Goal: Obtain resource: Download file/media

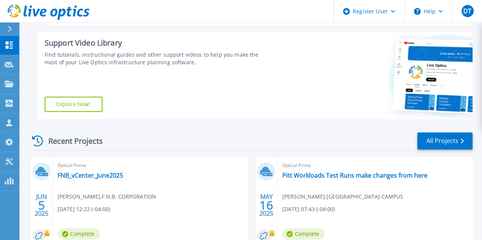
scroll to position [145, 0]
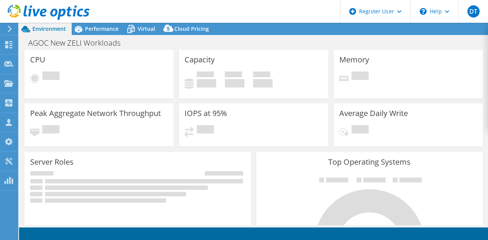
select select "USD"
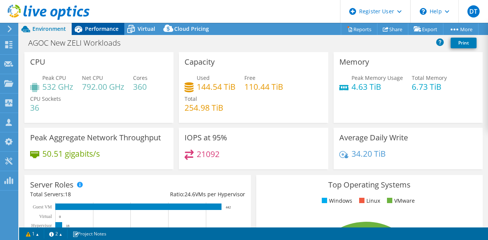
click at [112, 29] on span "Performance" at bounding box center [102, 28] width 34 height 7
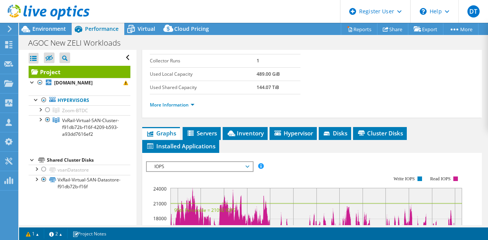
scroll to position [159, 0]
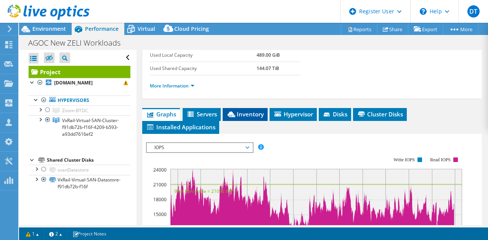
click at [255, 108] on li "Inventory" at bounding box center [245, 114] width 45 height 13
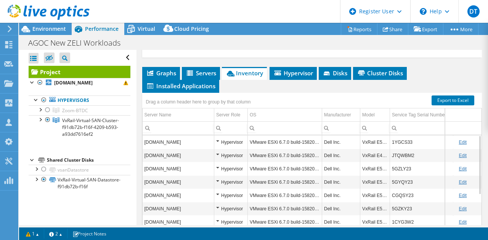
scroll to position [202, 0]
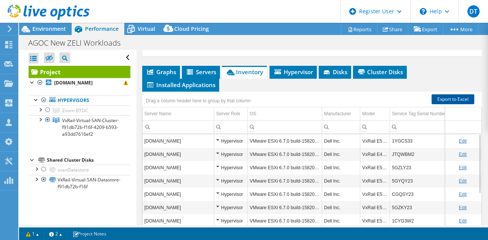
click at [452, 97] on link "Export to Excel" at bounding box center [452, 99] width 43 height 10
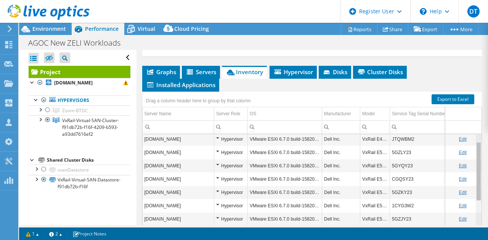
drag, startPoint x: 473, startPoint y: 151, endPoint x: 473, endPoint y: 161, distance: 10.7
click at [473, 161] on body "DT Dell User [PERSON_NAME] [PERSON_NAME][EMAIL_ADDRESS][DOMAIN_NAME] Dell My Pr…" at bounding box center [244, 120] width 488 height 240
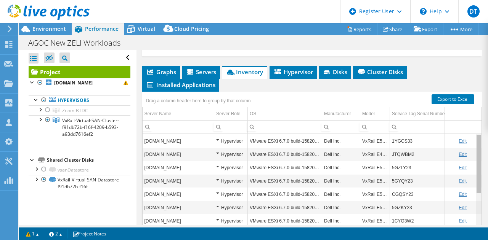
drag, startPoint x: 474, startPoint y: 149, endPoint x: 468, endPoint y: 110, distance: 39.8
click at [468, 110] on body "DT Dell User [PERSON_NAME] [PERSON_NAME][EMAIL_ADDRESS][DOMAIN_NAME] Dell My Pr…" at bounding box center [244, 120] width 488 height 240
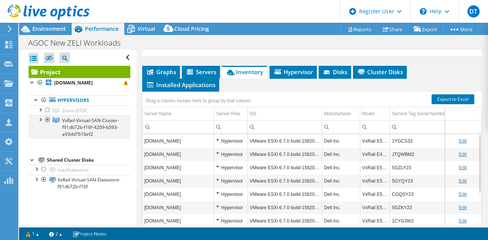
click at [43, 123] on div at bounding box center [40, 119] width 8 height 8
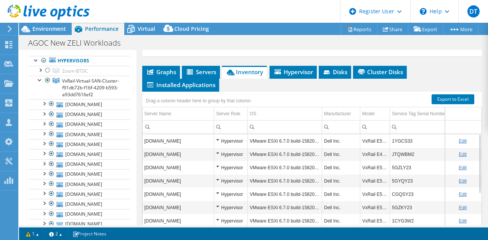
scroll to position [41, 0]
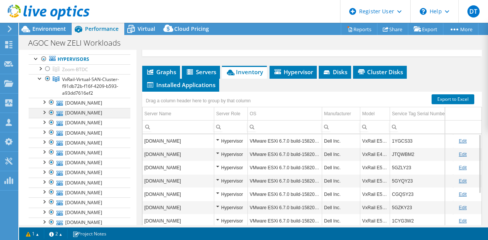
click at [50, 117] on div at bounding box center [52, 112] width 8 height 9
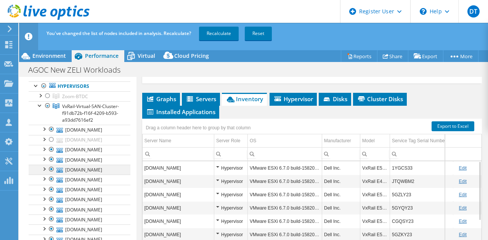
click at [52, 174] on div at bounding box center [52, 169] width 8 height 9
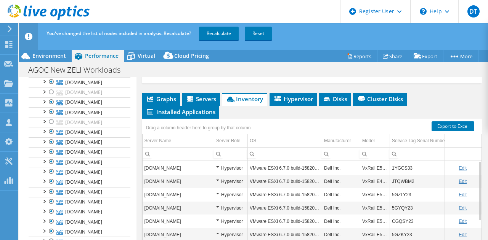
scroll to position [94, 0]
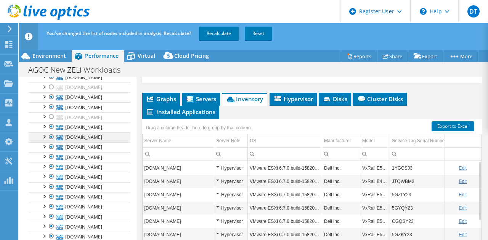
click at [52, 142] on div at bounding box center [52, 137] width 8 height 9
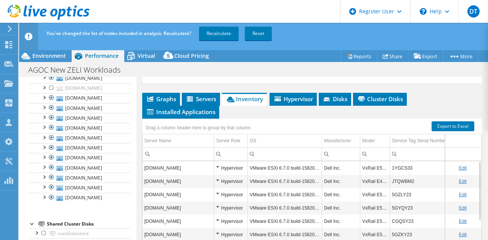
scroll to position [146, 0]
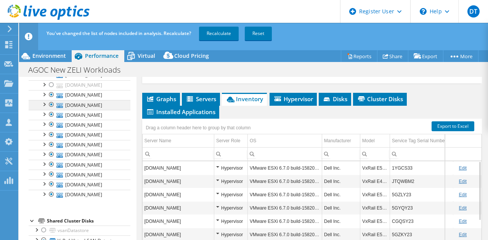
click at [53, 109] on div at bounding box center [52, 104] width 8 height 9
click at [52, 119] on div at bounding box center [52, 114] width 8 height 9
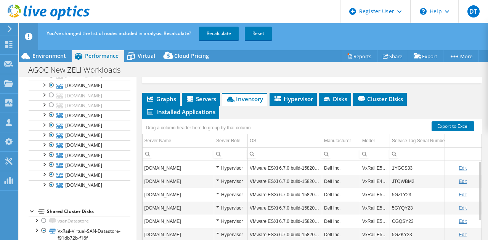
scroll to position [199, 0]
click at [51, 130] on div at bounding box center [52, 125] width 8 height 9
click at [51, 140] on div at bounding box center [52, 135] width 8 height 9
click at [51, 190] on div at bounding box center [52, 185] width 8 height 9
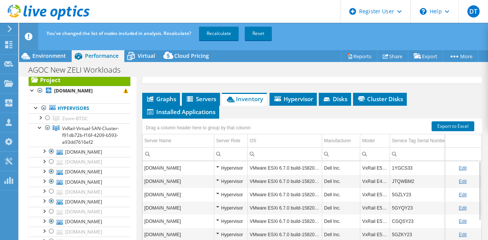
scroll to position [0, 0]
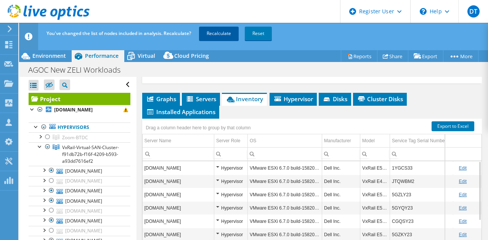
click at [215, 34] on link "Recalculate" at bounding box center [219, 34] width 40 height 14
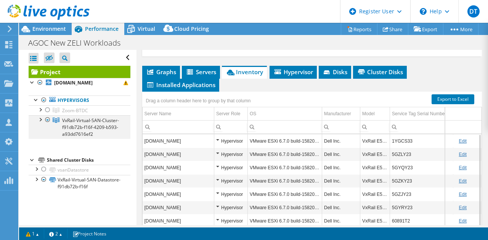
click at [41, 123] on div at bounding box center [40, 119] width 8 height 8
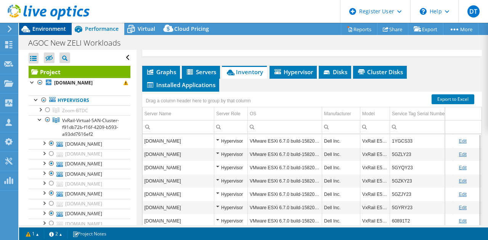
click at [52, 33] on div "Environment" at bounding box center [45, 29] width 53 height 12
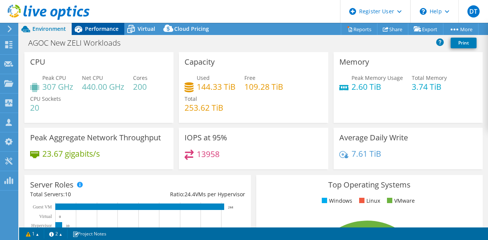
click at [101, 30] on span "Performance" at bounding box center [102, 28] width 34 height 7
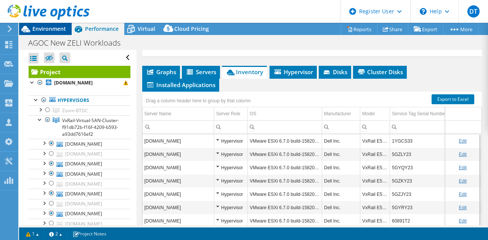
click at [59, 30] on span "Environment" at bounding box center [49, 28] width 34 height 7
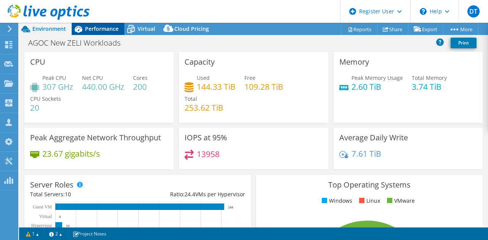
click at [86, 29] on span "Performance" at bounding box center [102, 28] width 34 height 7
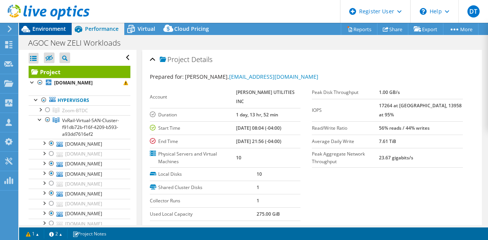
click at [56, 28] on span "Environment" at bounding box center [49, 28] width 34 height 7
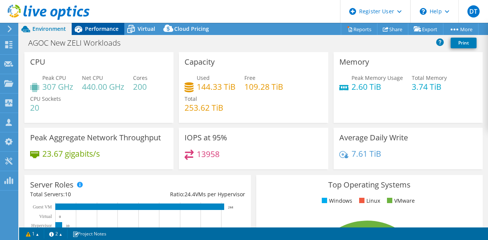
click at [106, 29] on span "Performance" at bounding box center [102, 28] width 34 height 7
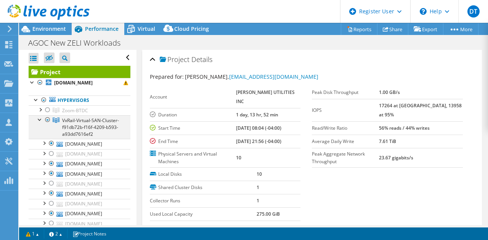
click at [41, 123] on div at bounding box center [40, 119] width 8 height 8
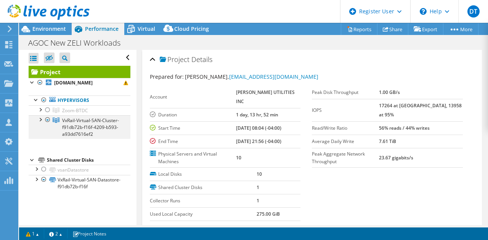
click at [41, 123] on div at bounding box center [40, 119] width 8 height 8
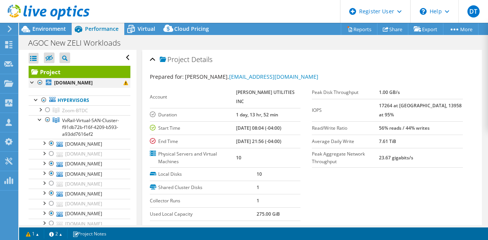
click at [39, 83] on div at bounding box center [40, 82] width 8 height 9
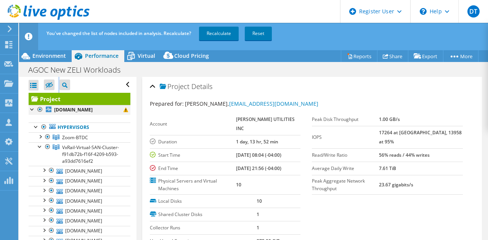
click at [39, 83] on div "Open All Close All Hide Excluded Nodes Project Tree Filter" at bounding box center [80, 85] width 102 height 16
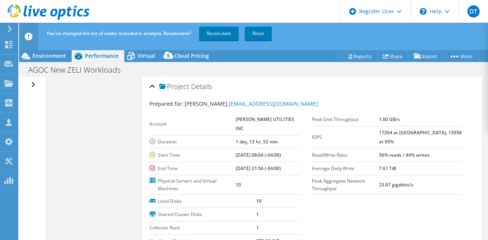
click at [36, 82] on div "Open All Close All Hide Excluded Nodes Project Tree Filter" at bounding box center [32, 165] width 26 height 176
click at [32, 85] on div "Open All Close All Hide Excluded Nodes Project Tree Filter" at bounding box center [34, 85] width 11 height 16
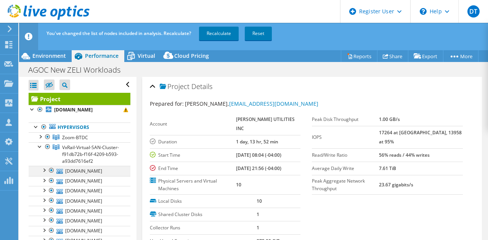
click at [50, 175] on div at bounding box center [52, 170] width 8 height 9
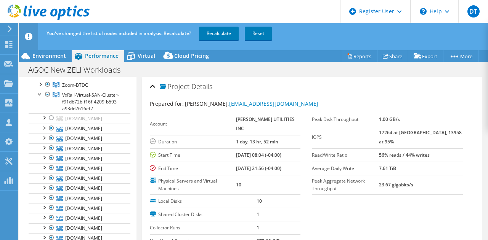
scroll to position [52, 0]
click at [51, 163] on div at bounding box center [52, 158] width 8 height 9
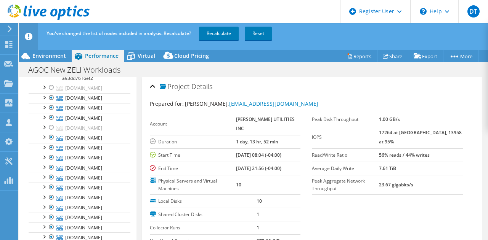
scroll to position [77, 0]
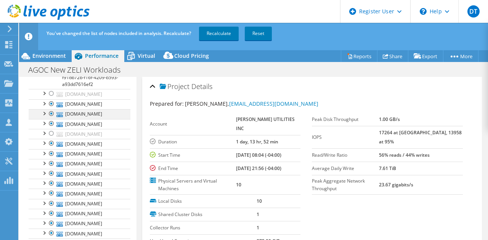
click at [54, 119] on div at bounding box center [52, 113] width 8 height 9
click at [52, 128] on div at bounding box center [52, 123] width 8 height 9
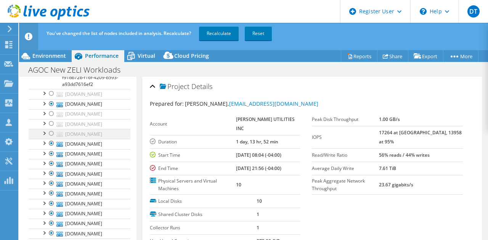
click at [52, 138] on div at bounding box center [52, 133] width 8 height 9
click at [50, 148] on div at bounding box center [52, 143] width 8 height 9
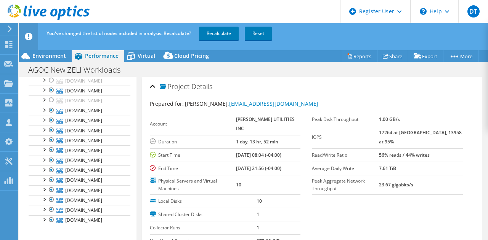
scroll to position [122, 0]
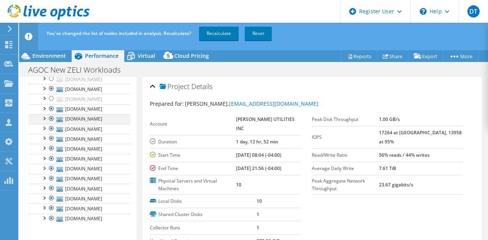
click at [53, 123] on div at bounding box center [52, 118] width 8 height 9
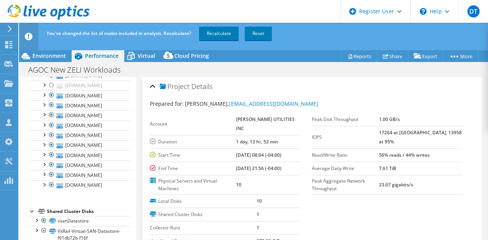
scroll to position [161, 0]
click at [52, 120] on div at bounding box center [52, 115] width 8 height 9
click at [52, 150] on div at bounding box center [52, 145] width 8 height 9
click at [50, 160] on div at bounding box center [52, 155] width 8 height 9
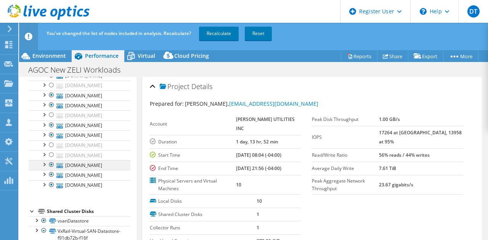
click at [51, 170] on div at bounding box center [52, 164] width 8 height 9
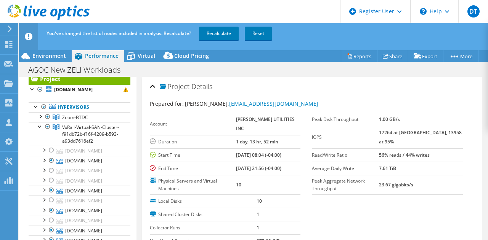
scroll to position [16, 0]
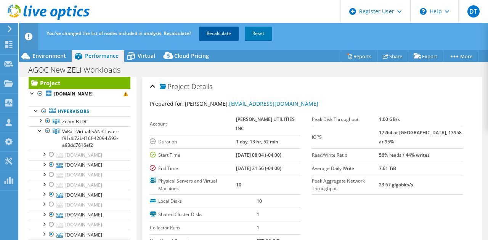
click at [220, 38] on link "Recalculate" at bounding box center [219, 34] width 40 height 14
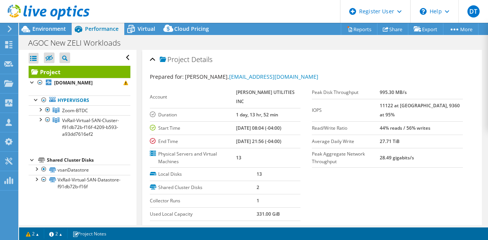
scroll to position [0, 0]
click at [36, 37] on div "AGOC New ZELI Workloads Print" at bounding box center [253, 43] width 469 height 14
click at [42, 29] on span "Environment" at bounding box center [49, 28] width 34 height 7
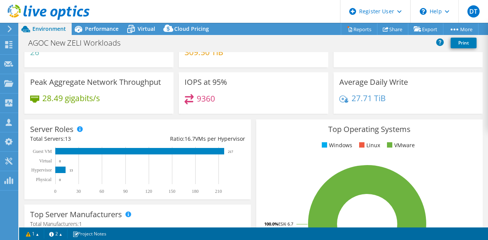
scroll to position [57, 0]
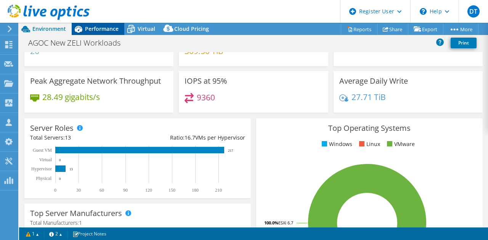
click at [95, 30] on span "Performance" at bounding box center [102, 28] width 34 height 7
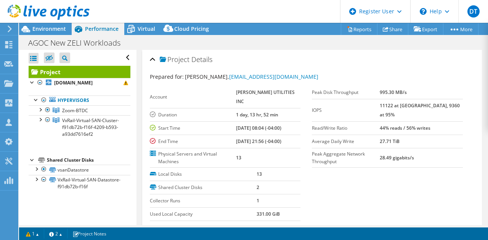
scroll to position [0, 0]
click at [41, 80] on div at bounding box center [40, 82] width 8 height 9
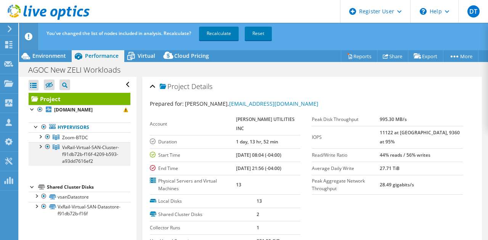
click at [41, 150] on div at bounding box center [40, 147] width 8 height 8
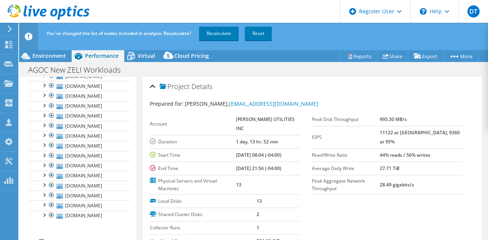
scroll to position [125, 0]
click at [218, 36] on link "Recalculate" at bounding box center [219, 34] width 40 height 14
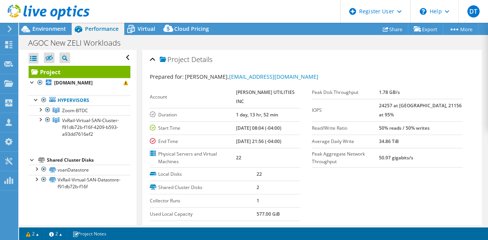
scroll to position [0, 0]
click at [59, 34] on div "Environment" at bounding box center [45, 29] width 53 height 12
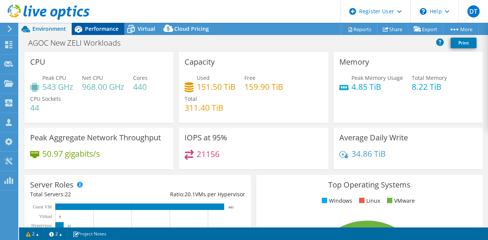
click at [105, 25] on div "Performance" at bounding box center [98, 29] width 53 height 12
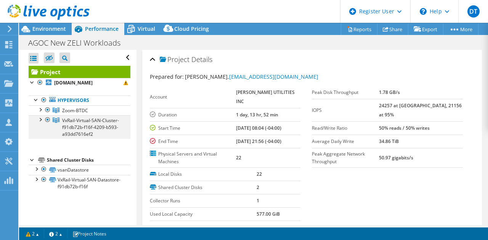
click at [40, 123] on div at bounding box center [40, 119] width 8 height 8
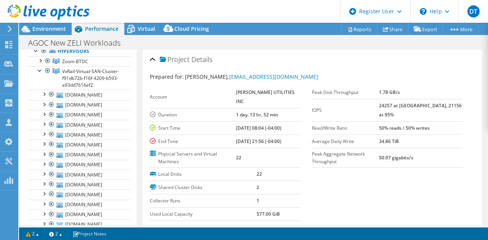
scroll to position [33, 0]
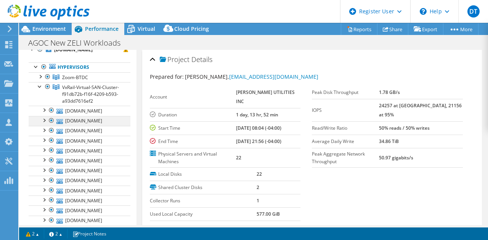
click at [52, 125] on div at bounding box center [52, 120] width 8 height 9
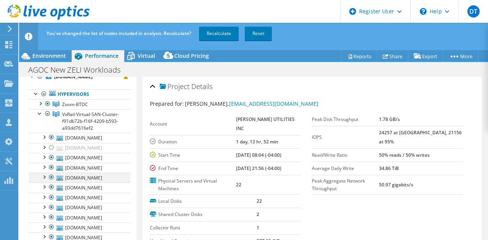
click at [53, 182] on div at bounding box center [52, 177] width 8 height 9
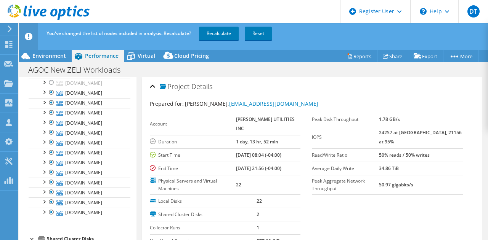
scroll to position [125, 0]
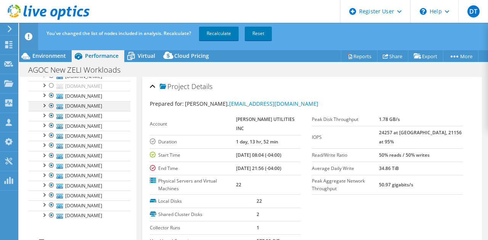
click at [51, 111] on div at bounding box center [52, 105] width 8 height 9
click at [51, 130] on div at bounding box center [52, 125] width 8 height 9
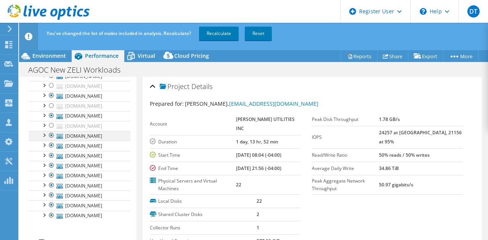
click at [52, 140] on div at bounding box center [52, 135] width 8 height 9
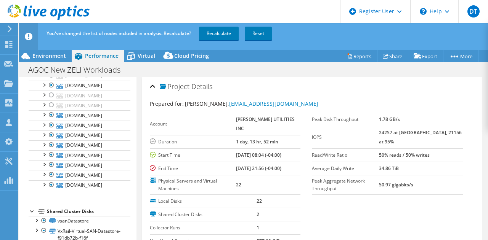
scroll to position [172, 0]
click at [52, 130] on div at bounding box center [52, 125] width 8 height 9
click at [53, 140] on div at bounding box center [52, 135] width 8 height 9
click at [51, 179] on div at bounding box center [52, 174] width 8 height 9
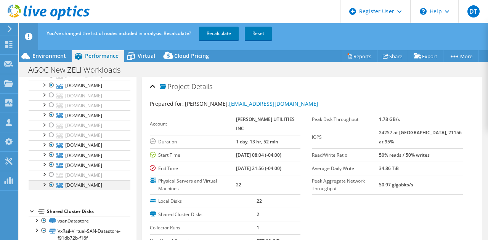
click at [54, 190] on div at bounding box center [52, 185] width 8 height 9
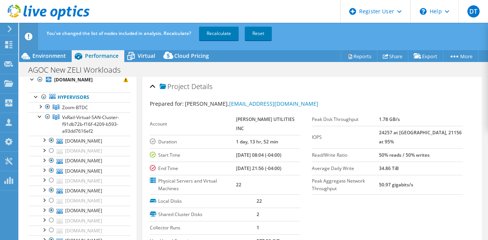
scroll to position [25, 0]
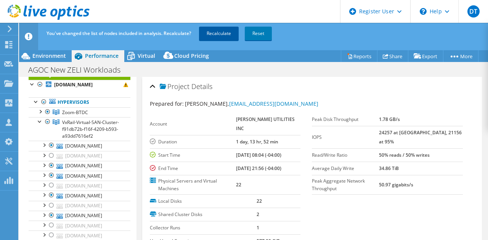
click at [219, 36] on link "Recalculate" at bounding box center [219, 34] width 40 height 14
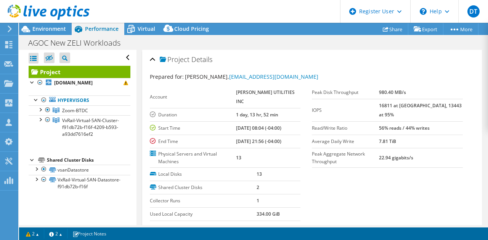
scroll to position [0, 0]
click at [47, 25] on div at bounding box center [45, 13] width 90 height 26
click at [50, 32] on span "Environment" at bounding box center [49, 28] width 34 height 7
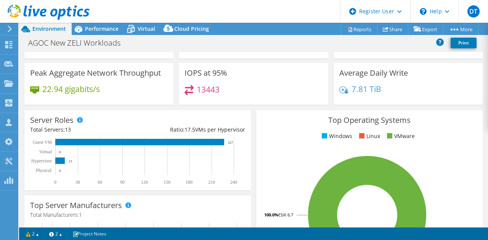
scroll to position [52, 0]
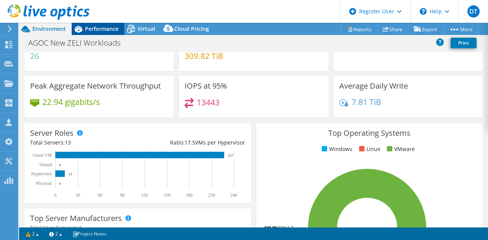
click at [104, 30] on span "Performance" at bounding box center [102, 28] width 34 height 7
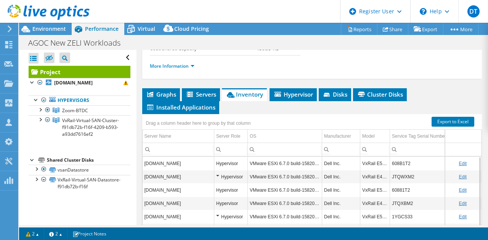
scroll to position [180, 0]
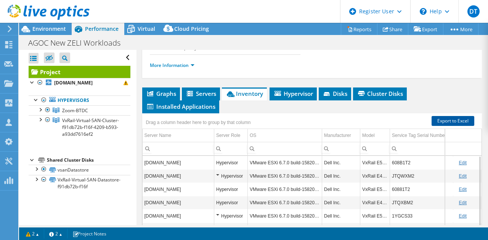
click at [447, 119] on link "Export to Excel" at bounding box center [452, 121] width 43 height 10
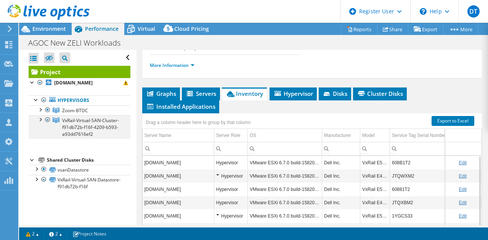
click at [42, 123] on div at bounding box center [40, 119] width 8 height 8
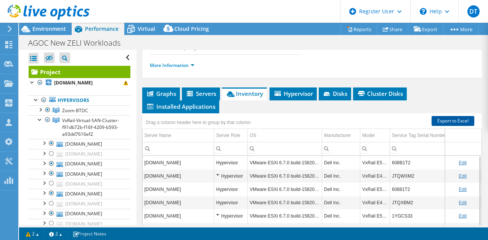
click at [446, 118] on link "Export to Excel" at bounding box center [452, 121] width 43 height 10
click at [440, 120] on link "Export to Excel" at bounding box center [452, 121] width 43 height 10
click at [41, 85] on div at bounding box center [40, 82] width 8 height 9
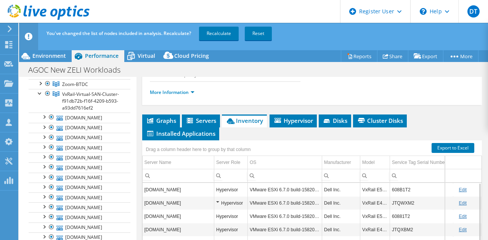
scroll to position [56, 0]
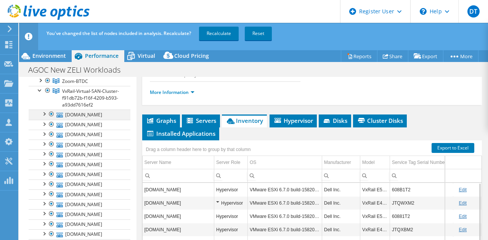
click at [50, 119] on div at bounding box center [52, 114] width 8 height 9
click at [50, 139] on div at bounding box center [52, 134] width 8 height 9
click at [50, 149] on div at bounding box center [52, 144] width 8 height 9
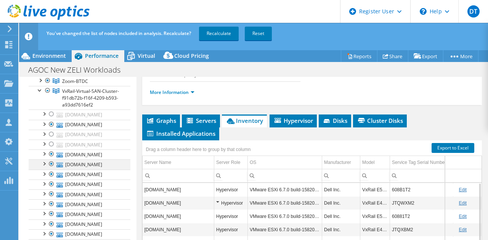
click at [52, 169] on div at bounding box center [52, 164] width 8 height 9
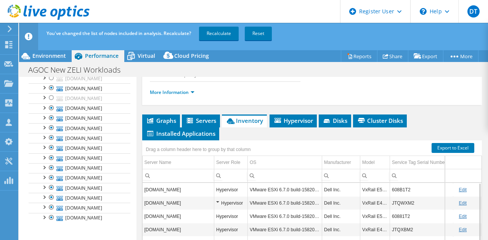
scroll to position [123, 0]
click at [52, 122] on div at bounding box center [52, 117] width 8 height 9
click at [53, 152] on div at bounding box center [52, 147] width 8 height 9
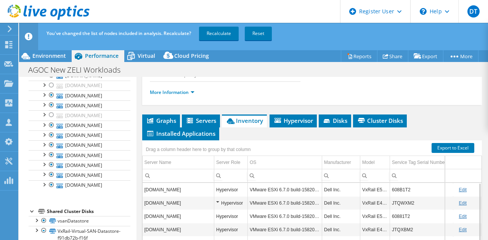
scroll to position [209, 0]
click at [52, 150] on div at bounding box center [52, 145] width 8 height 9
click at [51, 160] on div at bounding box center [52, 155] width 8 height 9
click at [51, 170] on div at bounding box center [52, 164] width 8 height 9
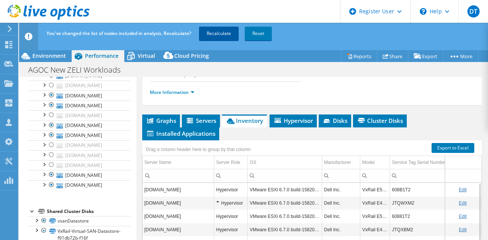
click at [219, 31] on link "Recalculate" at bounding box center [219, 34] width 40 height 14
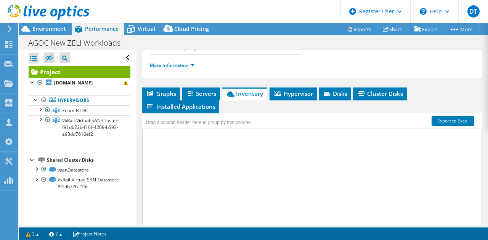
scroll to position [0, 0]
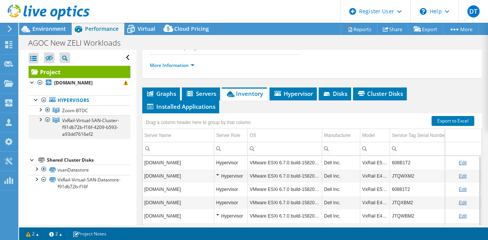
click at [40, 123] on div at bounding box center [40, 119] width 8 height 8
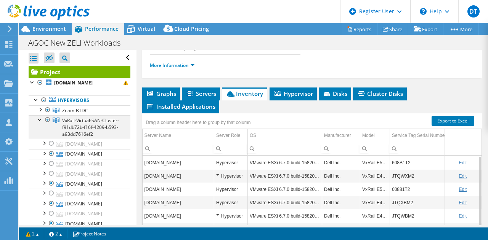
click at [40, 123] on div at bounding box center [40, 119] width 8 height 8
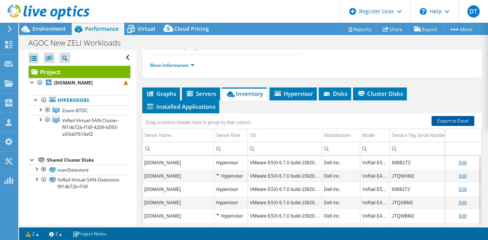
click at [452, 119] on link "Export to Excel" at bounding box center [452, 121] width 43 height 10
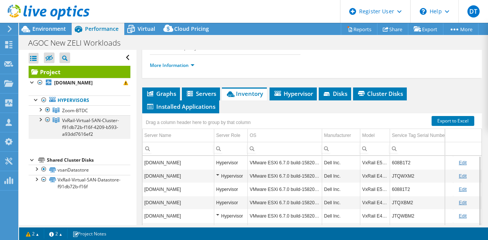
click at [40, 123] on div at bounding box center [40, 119] width 8 height 8
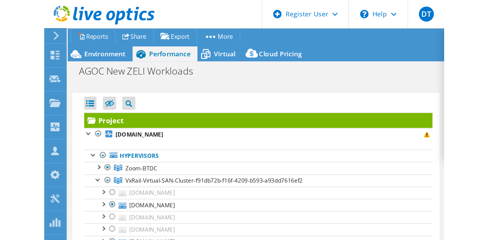
scroll to position [229, 0]
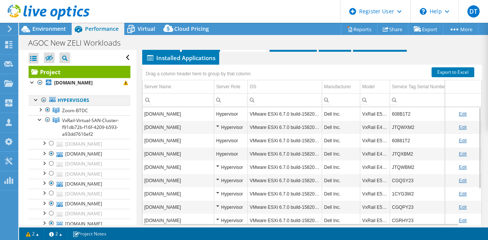
click at [44, 105] on div at bounding box center [44, 100] width 8 height 9
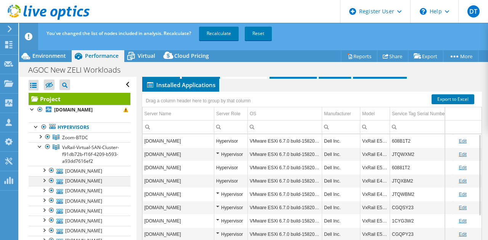
click at [50, 186] on div at bounding box center [52, 180] width 8 height 9
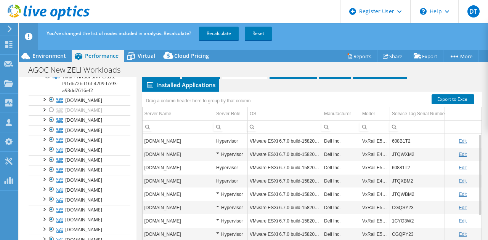
scroll to position [72, 0]
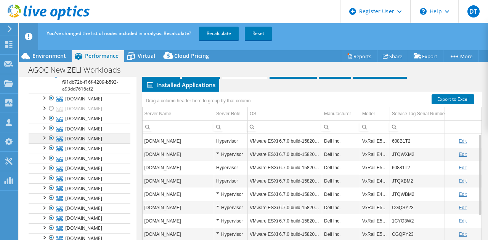
click at [52, 143] on div at bounding box center [52, 138] width 8 height 9
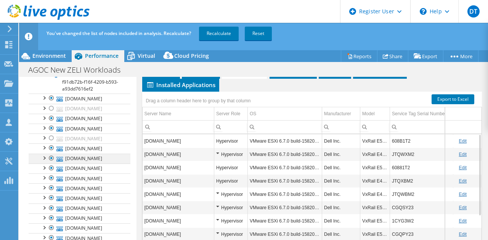
click at [50, 163] on div at bounding box center [52, 158] width 8 height 9
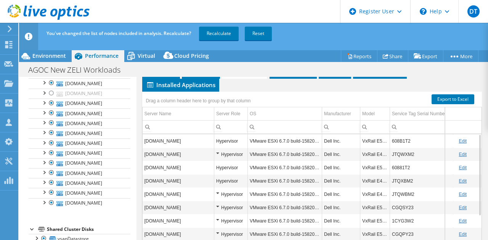
scroll to position [153, 0]
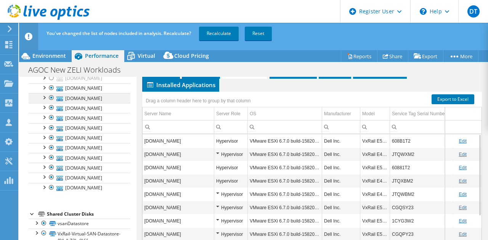
click at [53, 103] on div at bounding box center [52, 97] width 8 height 9
click at [52, 112] on div at bounding box center [52, 107] width 8 height 9
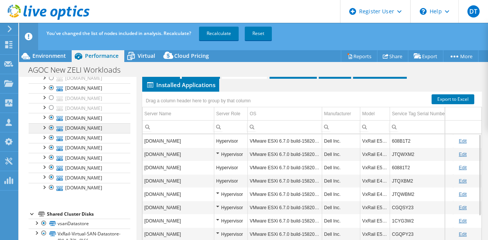
click at [50, 133] on div at bounding box center [52, 127] width 8 height 9
click at [48, 143] on div at bounding box center [52, 137] width 8 height 9
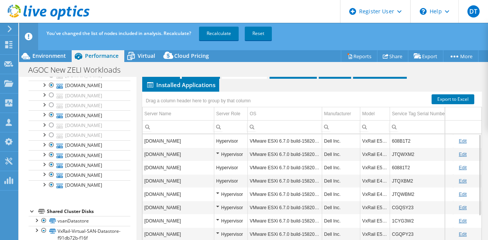
scroll to position [244, 0]
click at [51, 190] on div at bounding box center [52, 185] width 8 height 9
click at [51, 179] on div at bounding box center [52, 174] width 8 height 9
click at [224, 36] on link "Recalculate" at bounding box center [219, 34] width 40 height 14
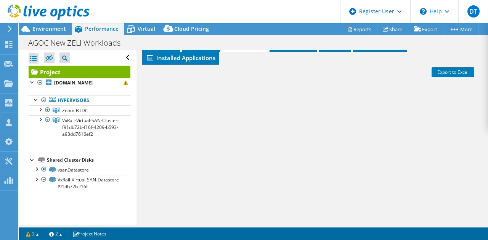
scroll to position [0, 0]
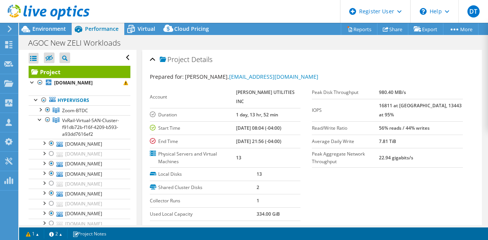
select select "USD"
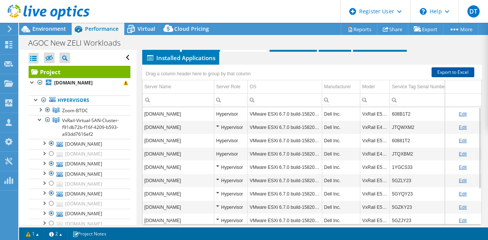
click at [447, 69] on link "Export to Excel" at bounding box center [452, 72] width 43 height 10
